Goal: Task Accomplishment & Management: Manage account settings

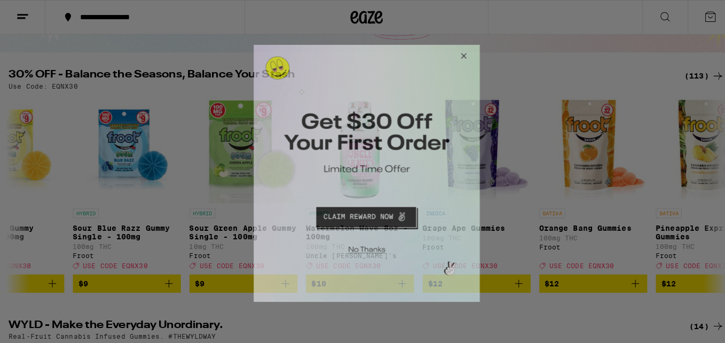
scroll to position [0, 2706]
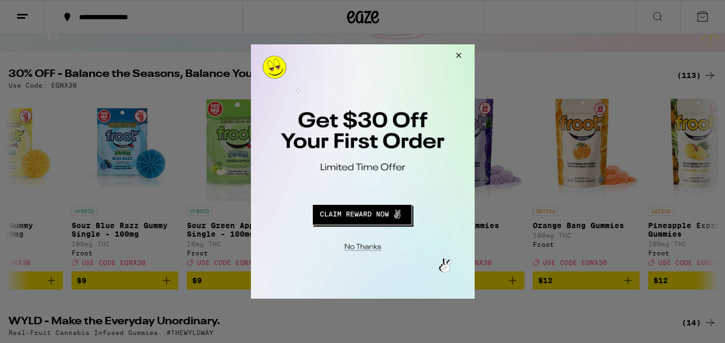
click at [457, 57] on button "Close Modal" at bounding box center [456, 57] width 29 height 26
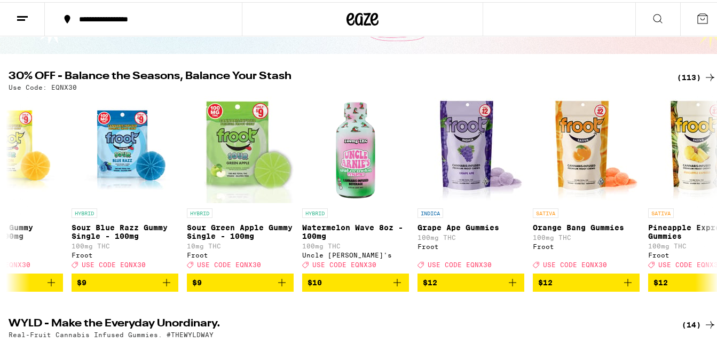
click at [696, 15] on icon at bounding box center [702, 16] width 13 height 13
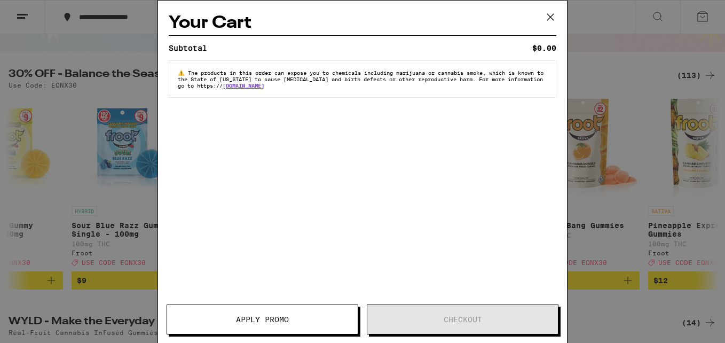
click at [544, 19] on icon at bounding box center [551, 17] width 16 height 16
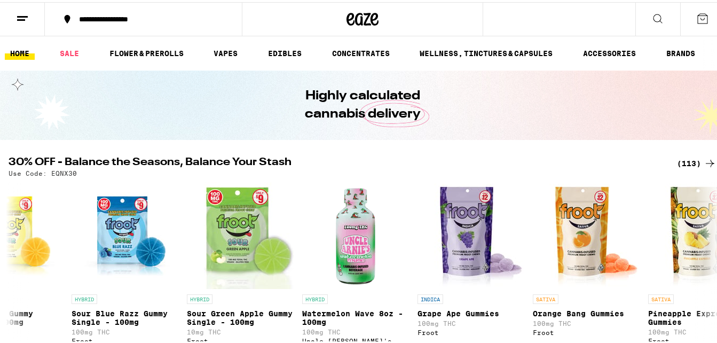
click at [698, 19] on icon at bounding box center [703, 17] width 10 height 10
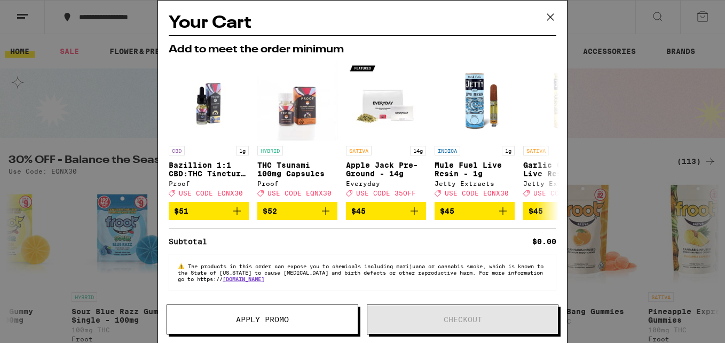
click at [549, 16] on icon at bounding box center [551, 17] width 16 height 16
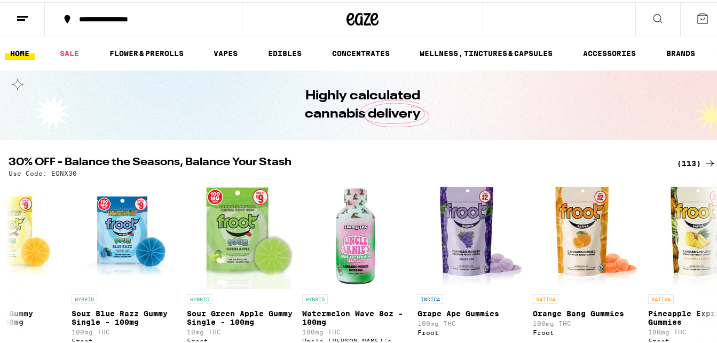
click at [15, 11] on button at bounding box center [22, 18] width 45 height 34
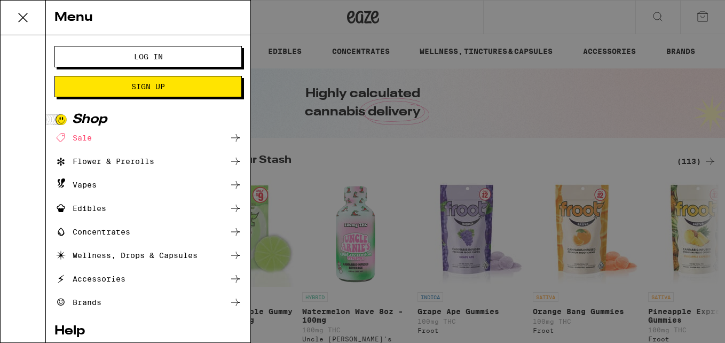
click at [105, 53] on span "Log In" at bounding box center [148, 56] width 101 height 7
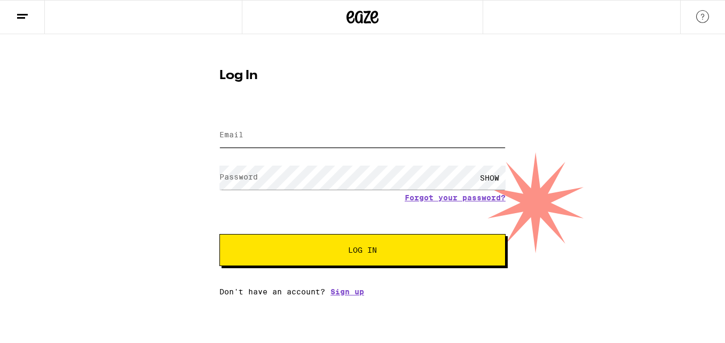
click at [299, 135] on input "Email" at bounding box center [362, 135] width 286 height 24
type input "[PERSON_NAME][EMAIL_ADDRESS][PERSON_NAME][DOMAIN_NAME]"
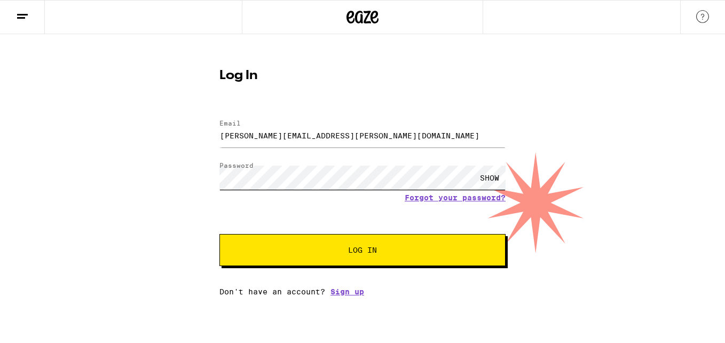
click at [219, 234] on button "Log In" at bounding box center [362, 250] width 286 height 32
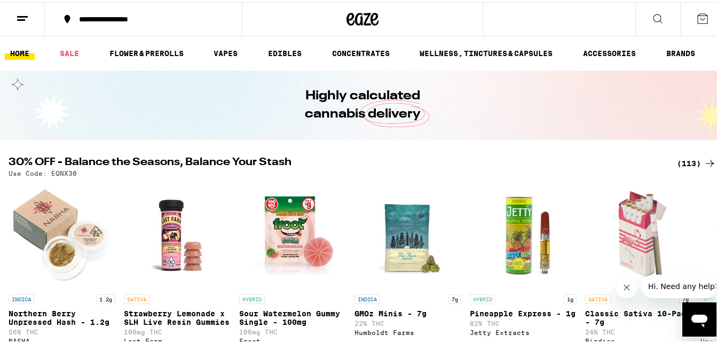
click at [23, 18] on line at bounding box center [21, 18] width 8 height 0
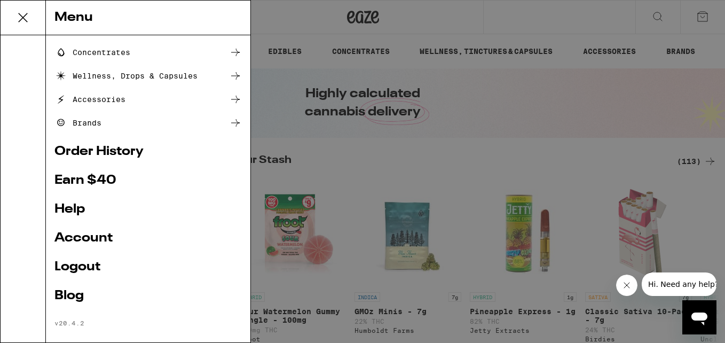
scroll to position [148, 0]
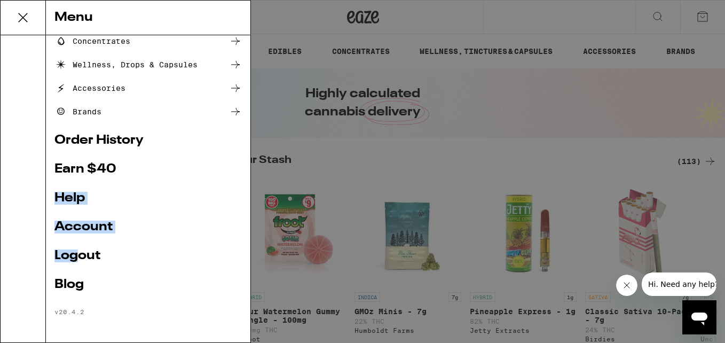
drag, startPoint x: 82, startPoint y: 256, endPoint x: 252, endPoint y: 158, distance: 196.9
click at [252, 158] on div "Menu Shop Buy It Again Sale Flower & Prerolls Vapes Edibles Concentrates Wellne…" at bounding box center [362, 171] width 725 height 343
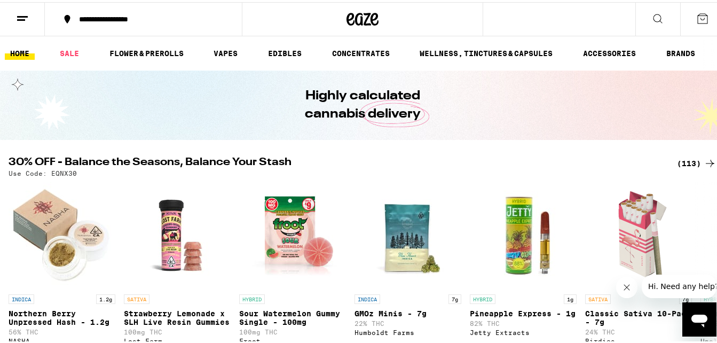
click at [14, 18] on button at bounding box center [22, 18] width 45 height 34
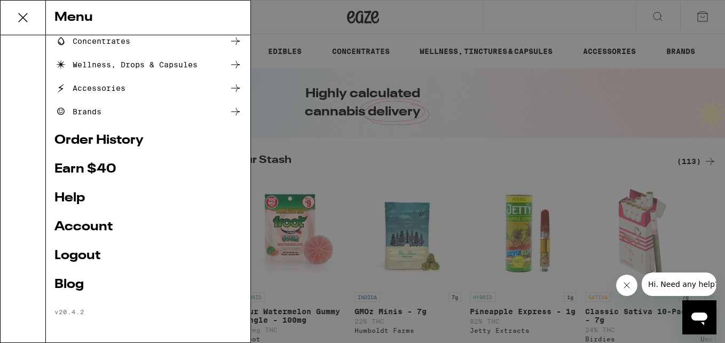
click at [90, 222] on link "Account" at bounding box center [147, 227] width 187 height 13
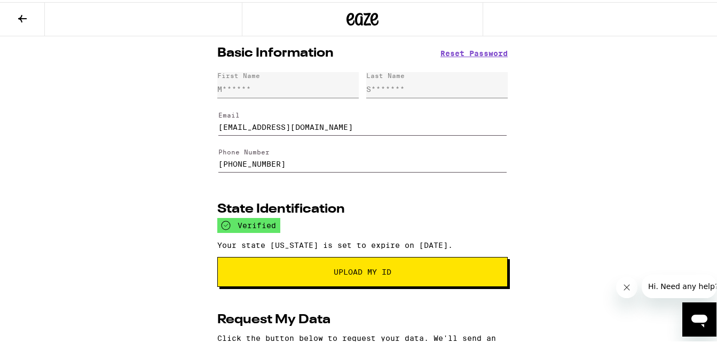
click at [20, 18] on icon at bounding box center [22, 16] width 13 height 13
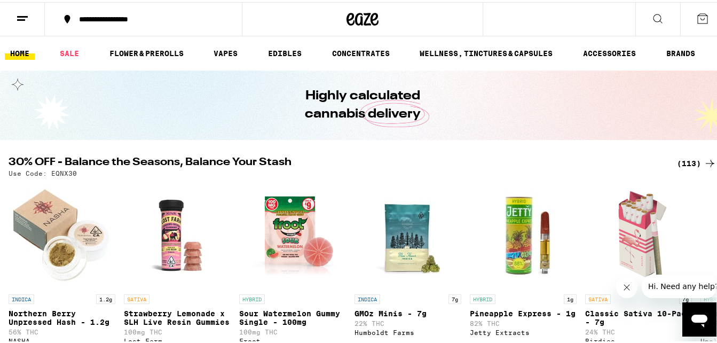
click at [16, 13] on icon at bounding box center [22, 16] width 13 height 13
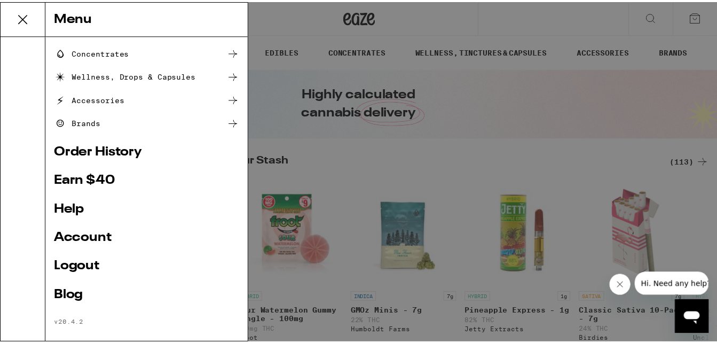
scroll to position [148, 0]
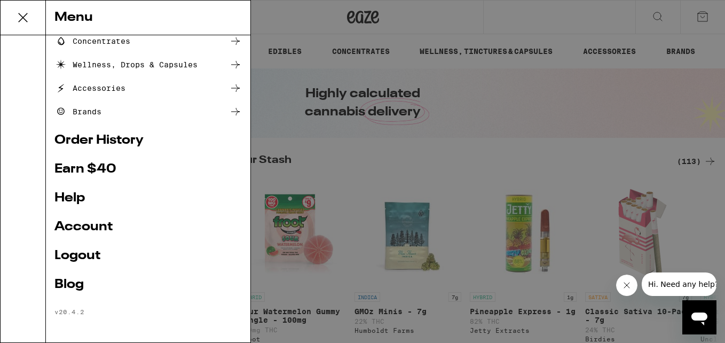
click at [114, 146] on link "Order History" at bounding box center [147, 140] width 187 height 13
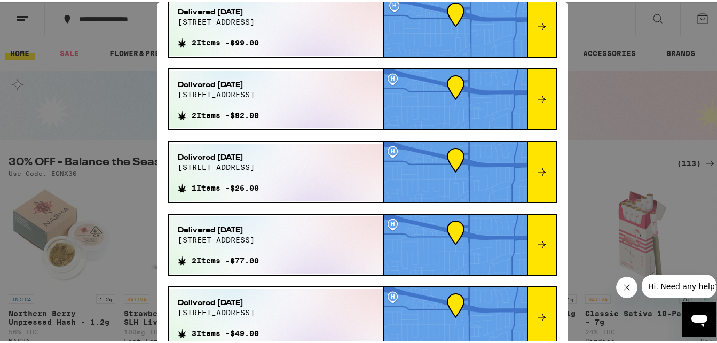
scroll to position [406, 0]
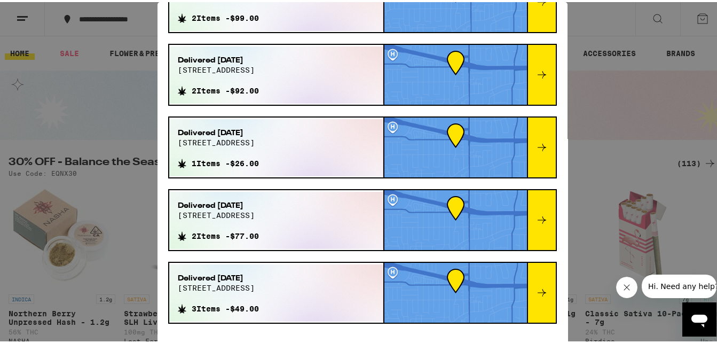
click at [604, 71] on div "Order History Your most recent orders Delivered [DATE] 15091 bel estos dr 2 Ite…" at bounding box center [362, 171] width 725 height 343
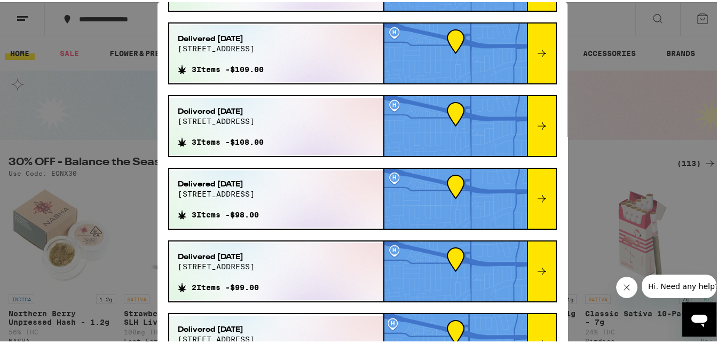
scroll to position [0, 0]
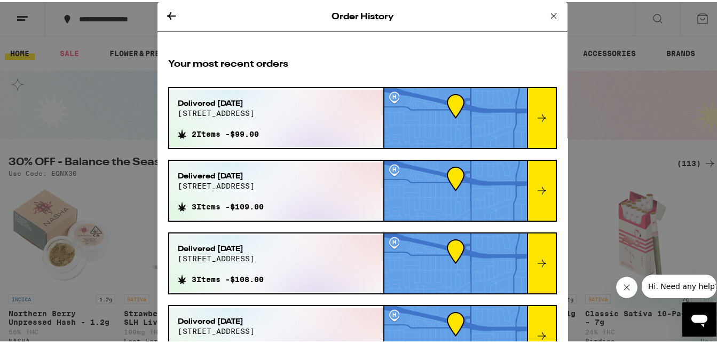
click at [547, 12] on icon at bounding box center [553, 13] width 13 height 13
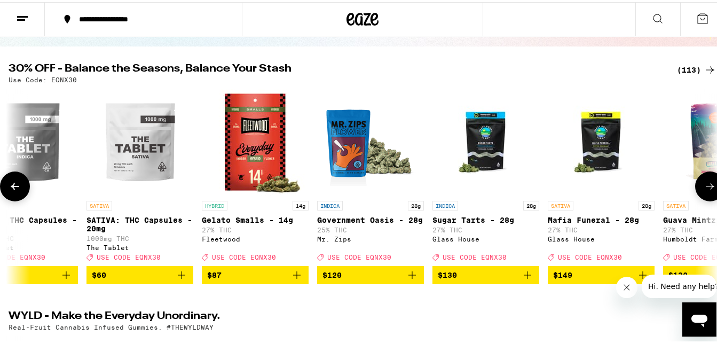
scroll to position [0, 12335]
